Goal: Register for event/course

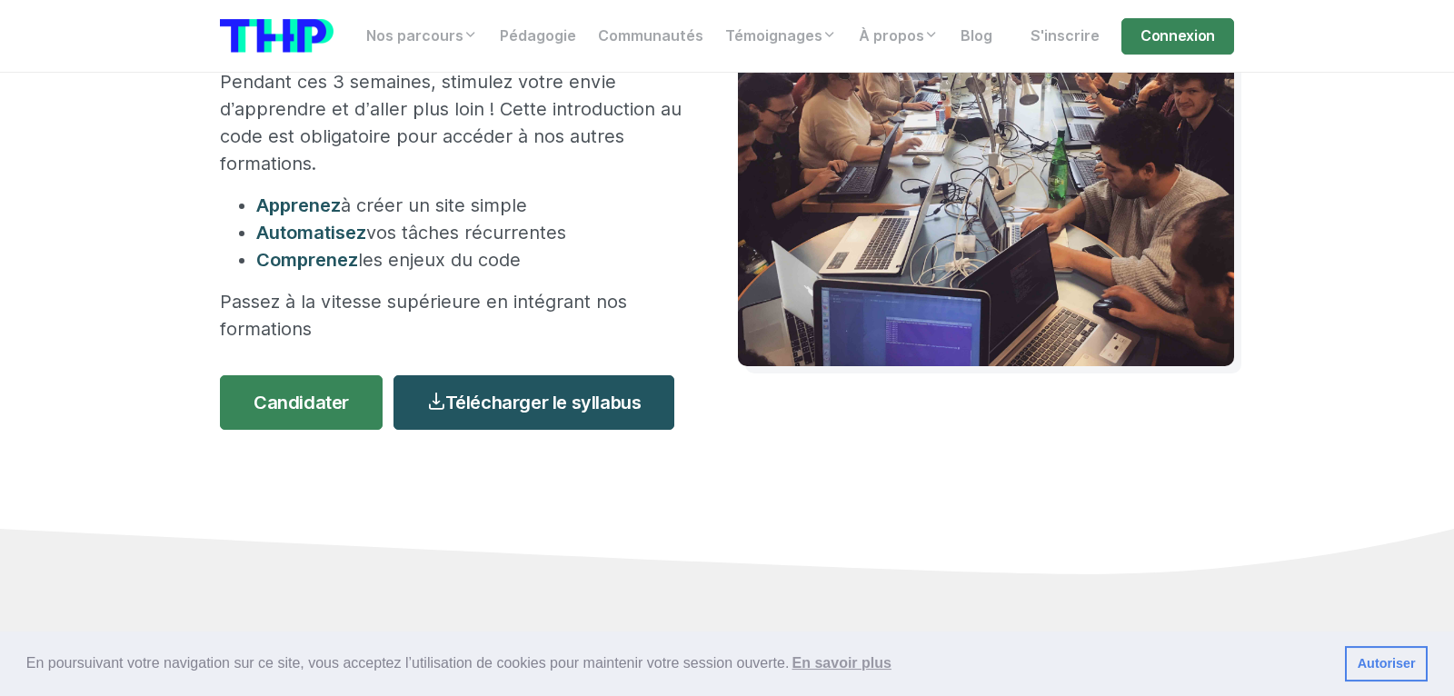
scroll to position [267, 0]
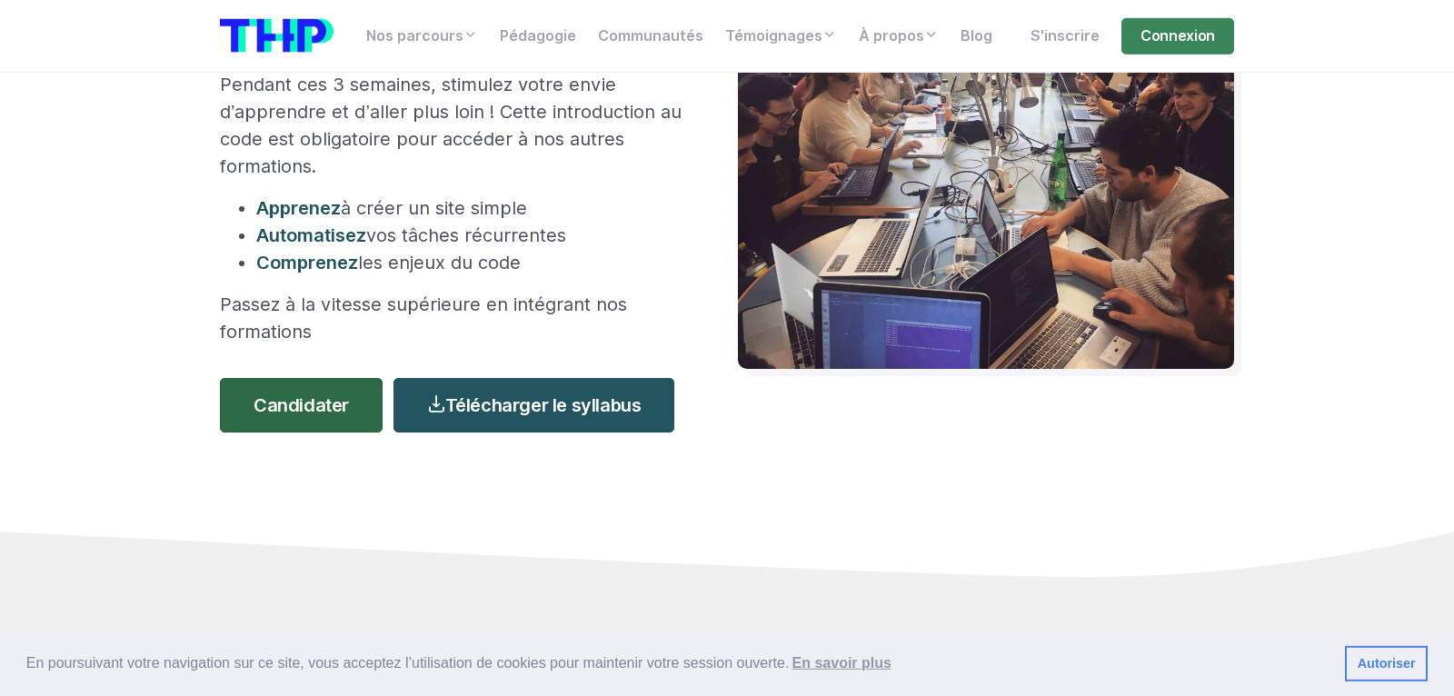
click at [286, 378] on link "Candidater" at bounding box center [301, 405] width 163 height 55
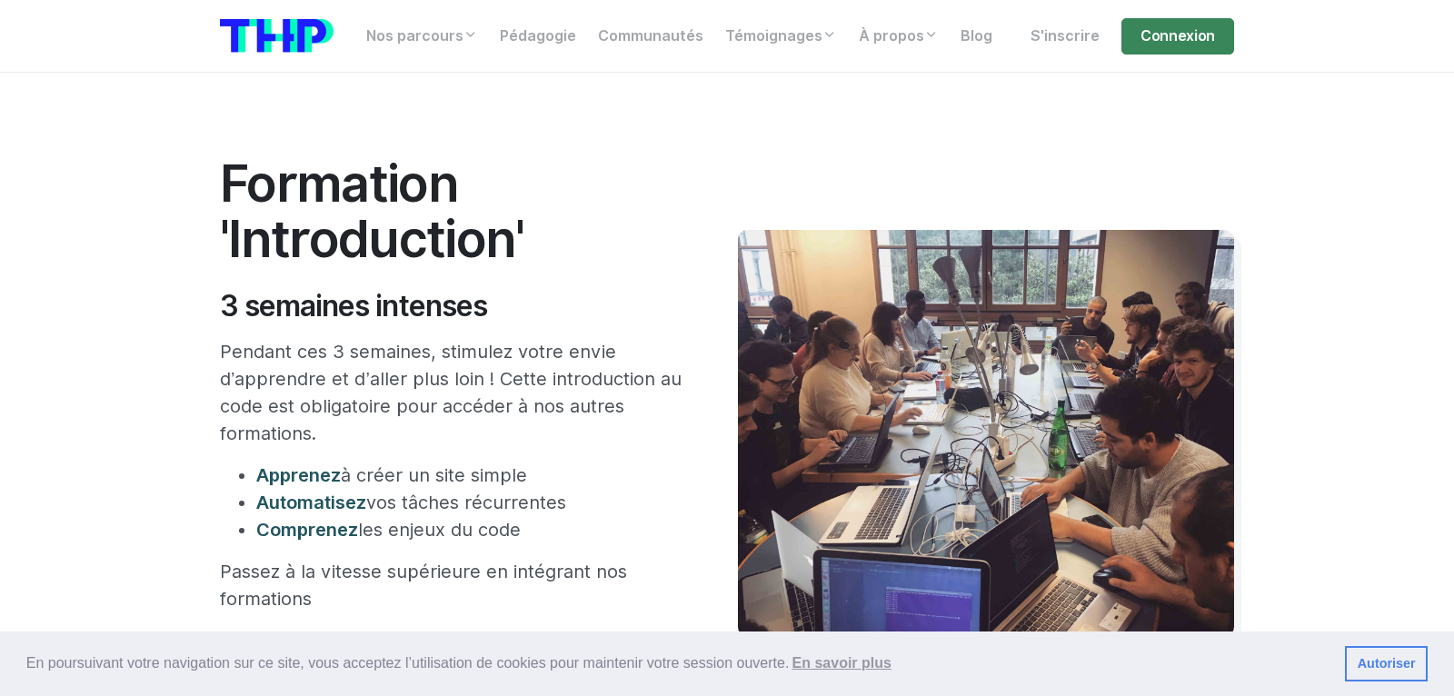
scroll to position [267, 0]
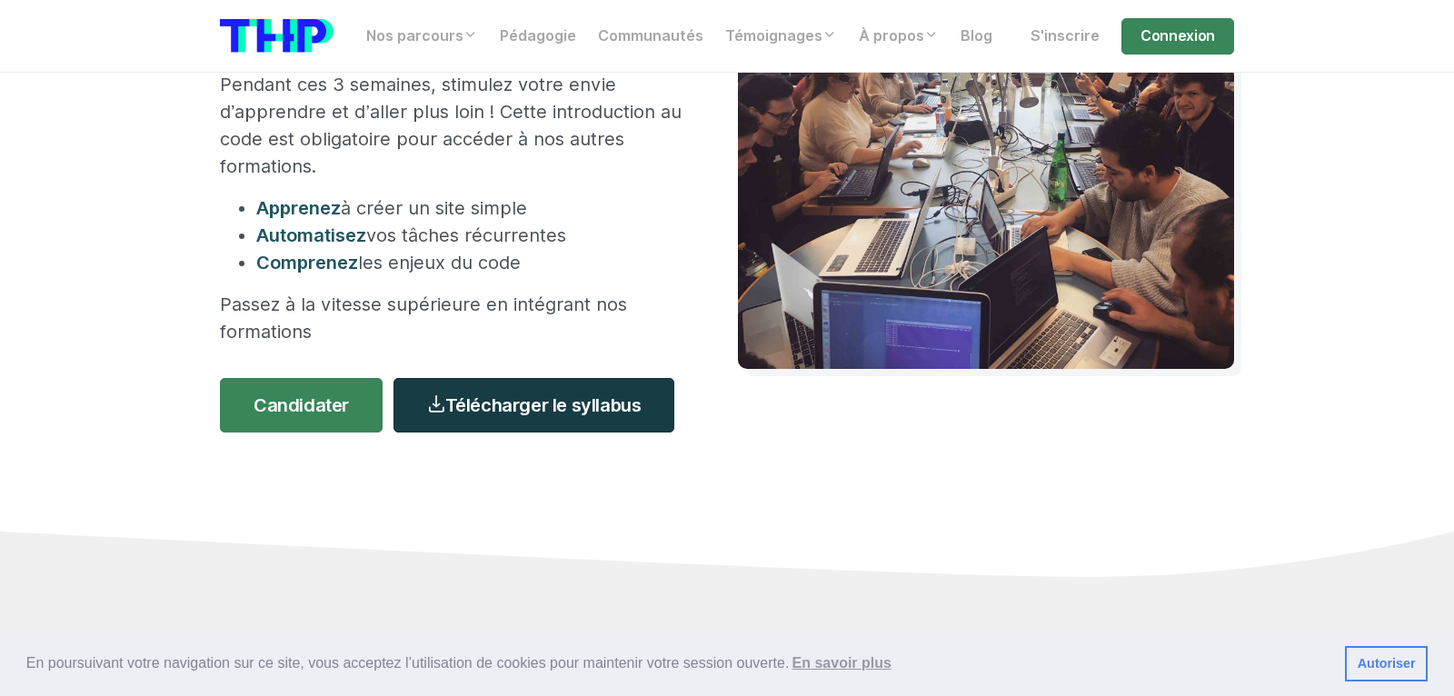
click at [511, 378] on link "Télécharger le syllabus" at bounding box center [533, 405] width 281 height 55
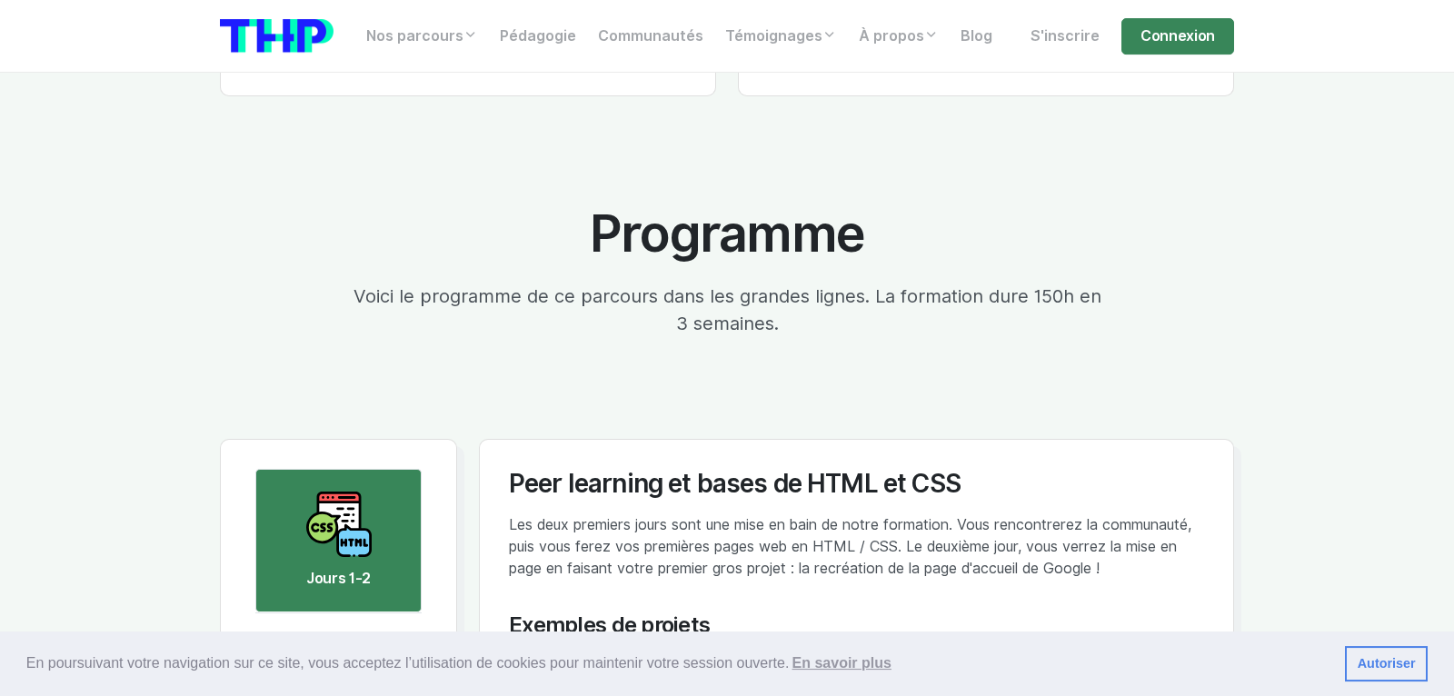
scroll to position [3148, 0]
